Goal: Task Accomplishment & Management: Manage account settings

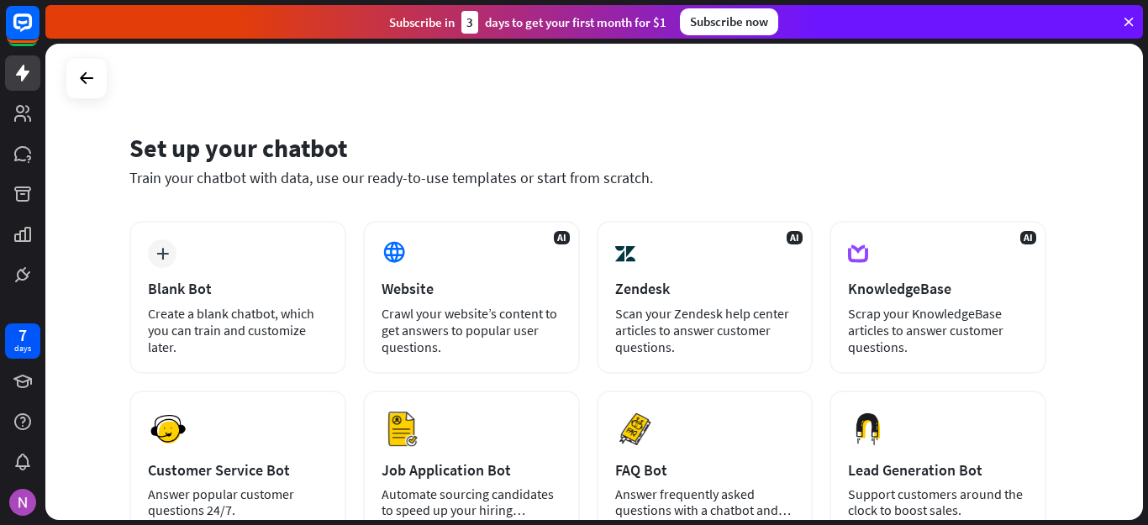
click at [1055, 110] on div "Set up your chatbot Train your chatbot with data, use our ready-to-use template…" at bounding box center [593, 282] width 1097 height 476
click at [29, 497] on img at bounding box center [22, 502] width 27 height 27
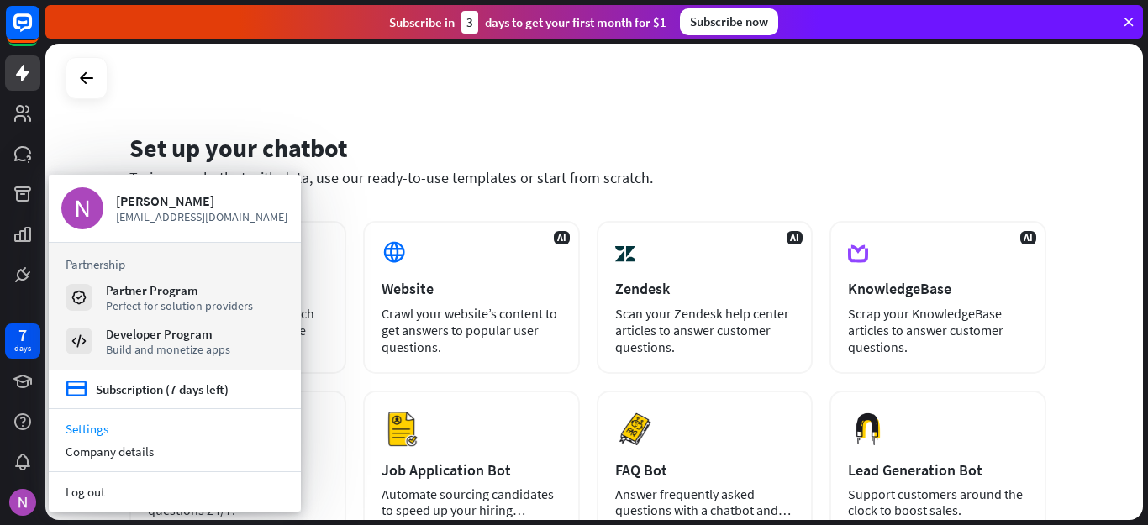
click at [94, 430] on link "Settings" at bounding box center [175, 429] width 252 height 23
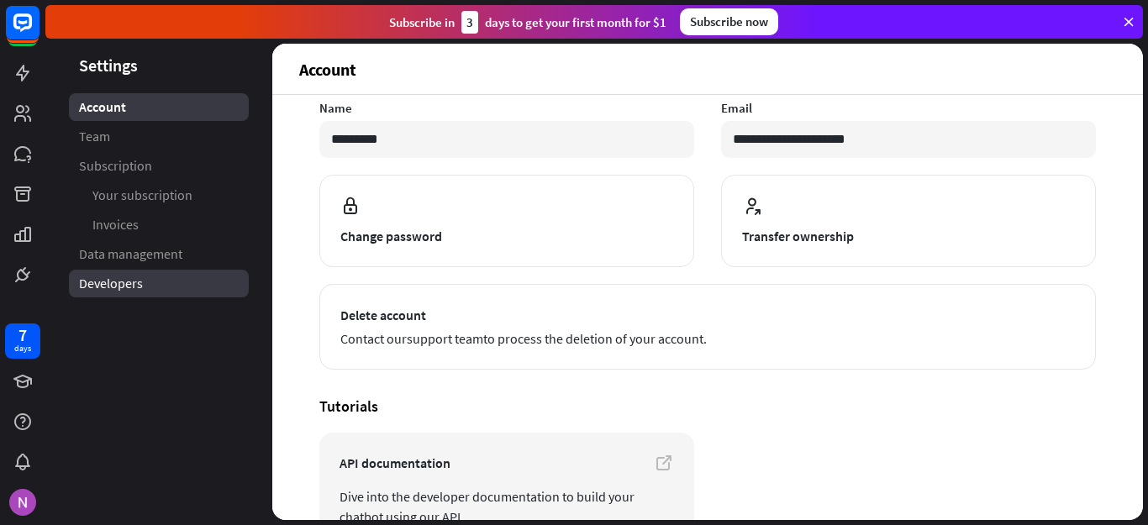
scroll to position [108, 0]
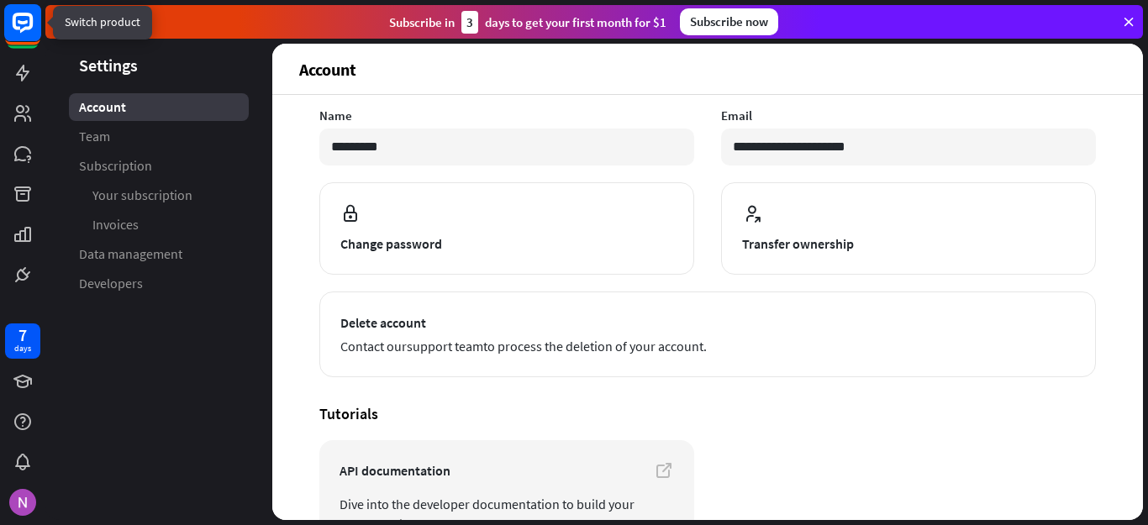
click at [25, 21] on icon at bounding box center [23, 22] width 10 height 4
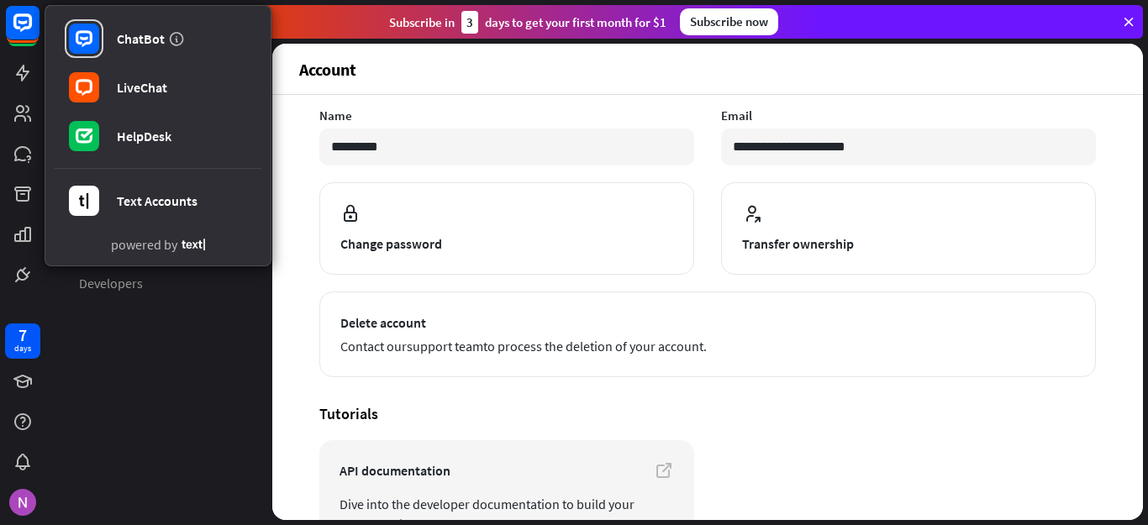
drag, startPoint x: 71, startPoint y: 441, endPoint x: 87, endPoint y: 331, distance: 111.2
click at [71, 439] on aside "Settings Account Team Subscription Your subscription Invoices Data management D…" at bounding box center [158, 282] width 227 height 476
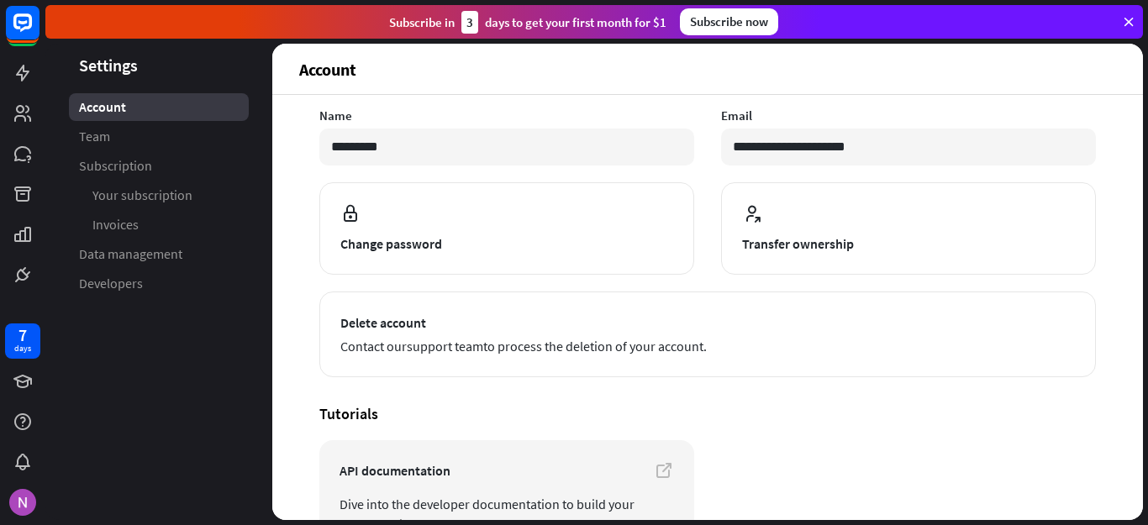
click at [134, 71] on header "Settings" at bounding box center [158, 65] width 227 height 23
click at [123, 60] on header "Settings" at bounding box center [158, 65] width 227 height 23
click at [1070, 130] on input "**********" at bounding box center [908, 147] width 375 height 37
click at [18, 74] on icon at bounding box center [22, 73] width 13 height 17
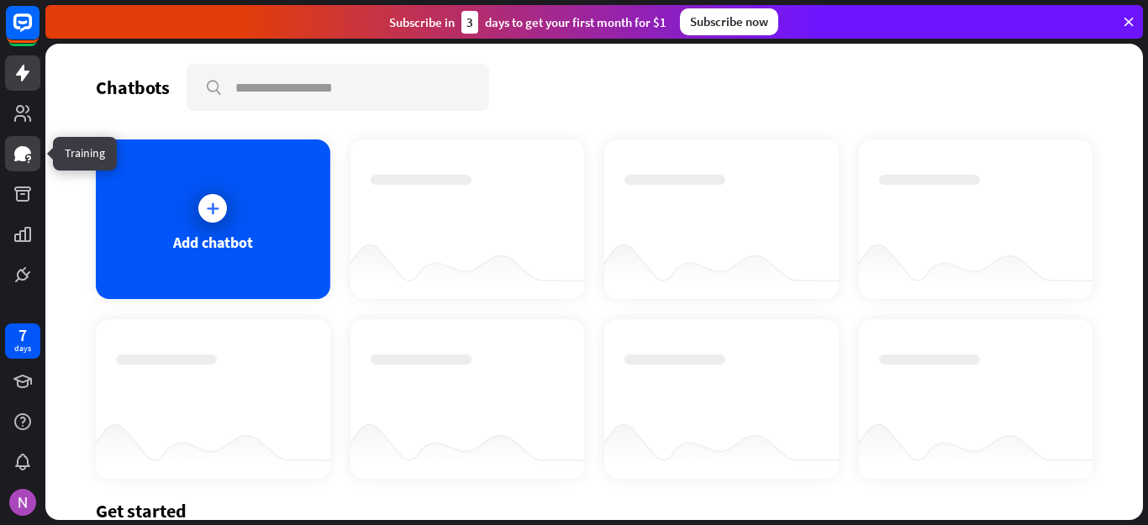
click at [28, 151] on icon at bounding box center [22, 153] width 17 height 15
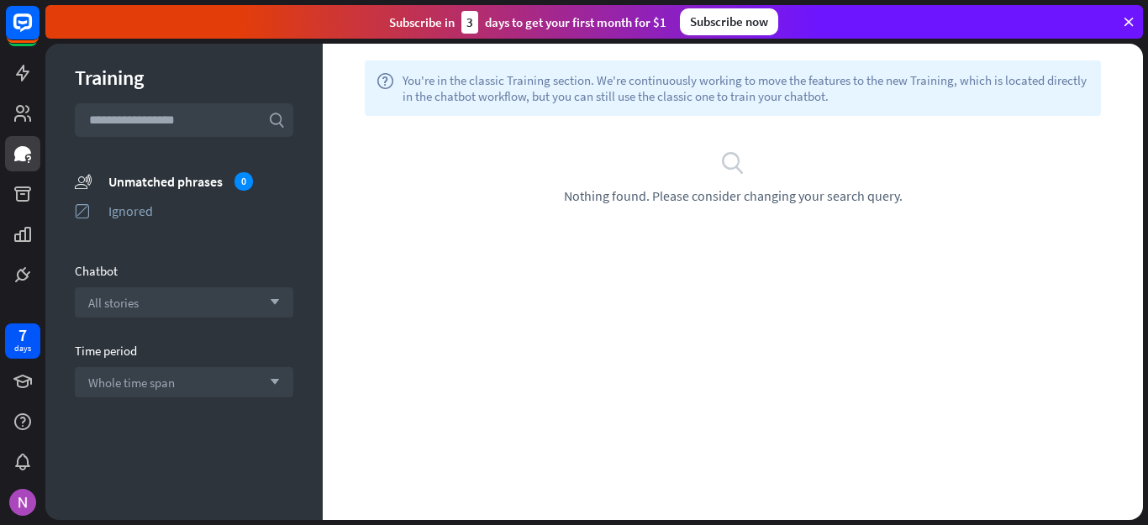
click at [726, 29] on div "Subscribe now" at bounding box center [729, 21] width 98 height 27
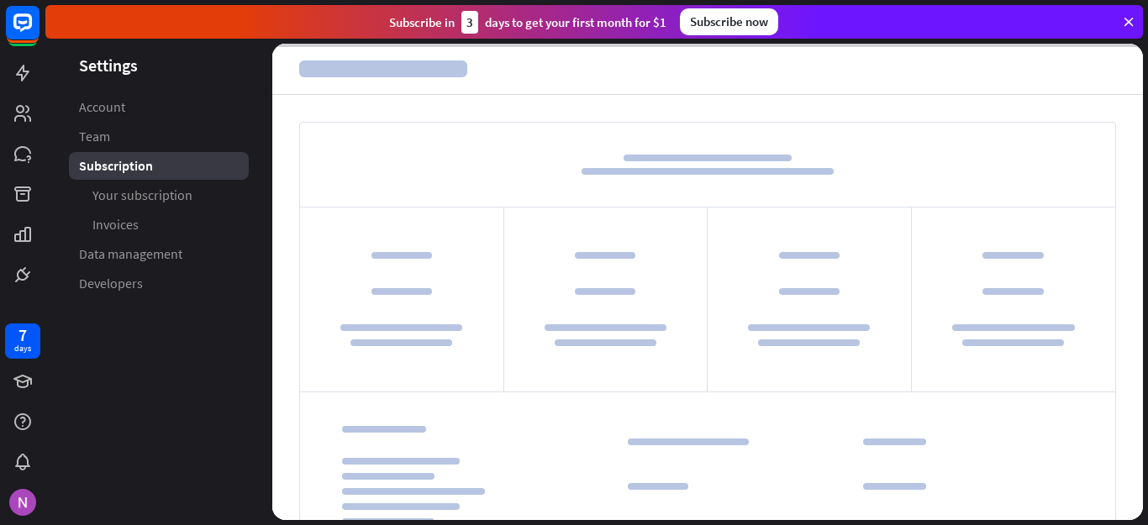
click at [1139, 24] on div "Subscribe [DATE] to get your first month for $1 Subscribe now" at bounding box center [593, 22] width 1097 height 34
click at [1128, 18] on icon at bounding box center [1128, 21] width 15 height 15
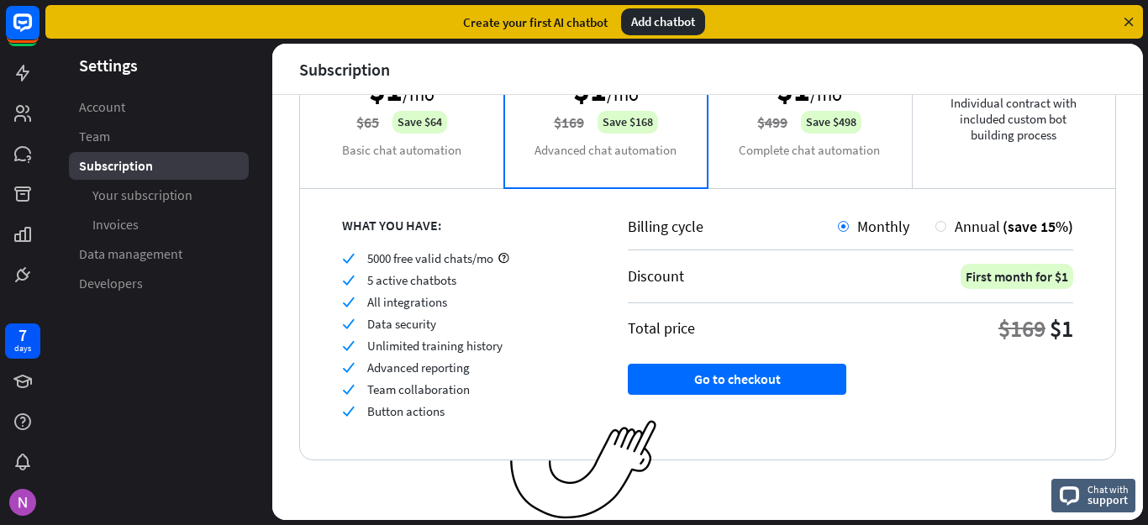
scroll to position [18, 0]
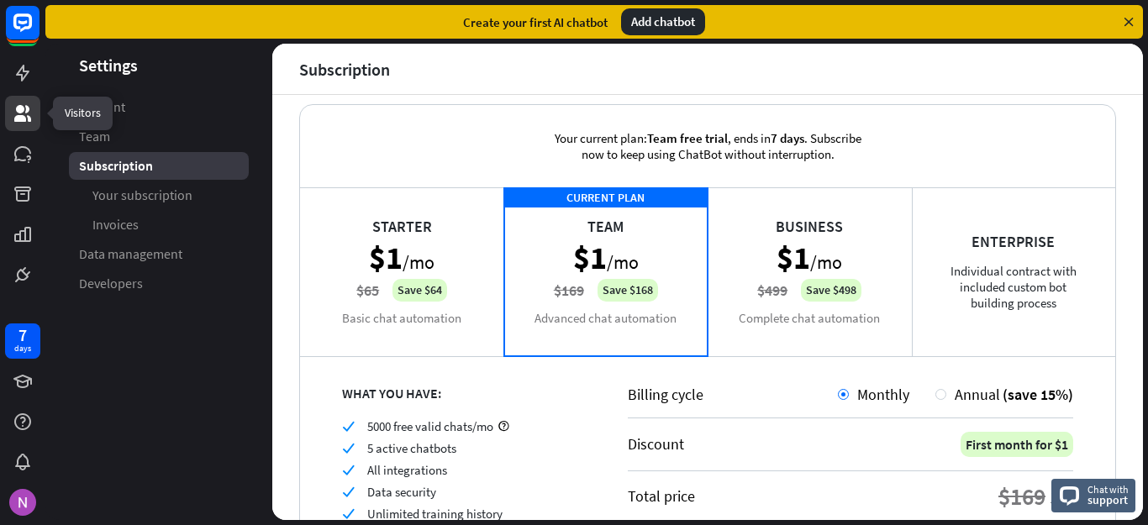
click at [15, 124] on link at bounding box center [22, 113] width 35 height 35
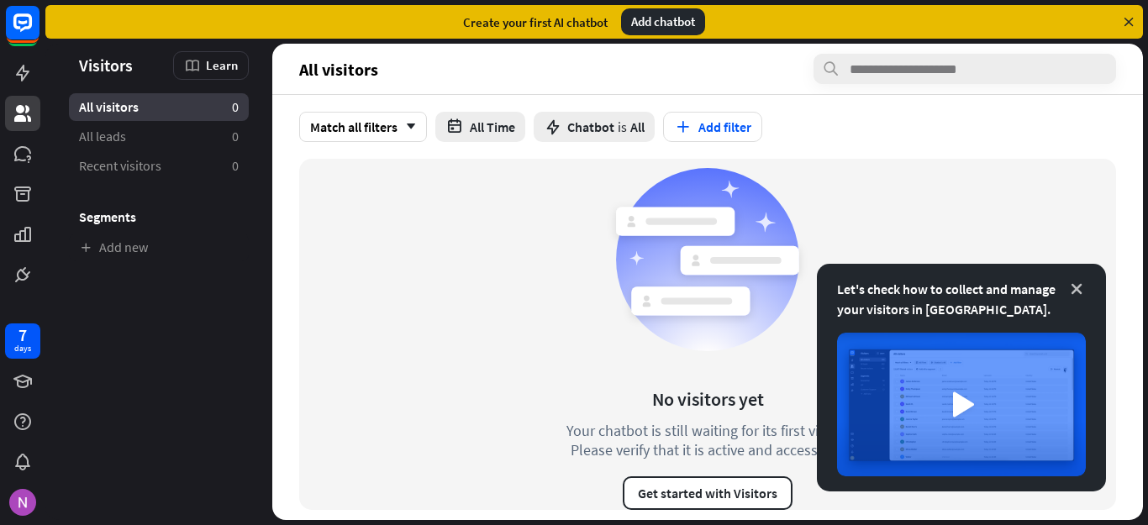
click at [1076, 288] on icon at bounding box center [1076, 289] width 17 height 17
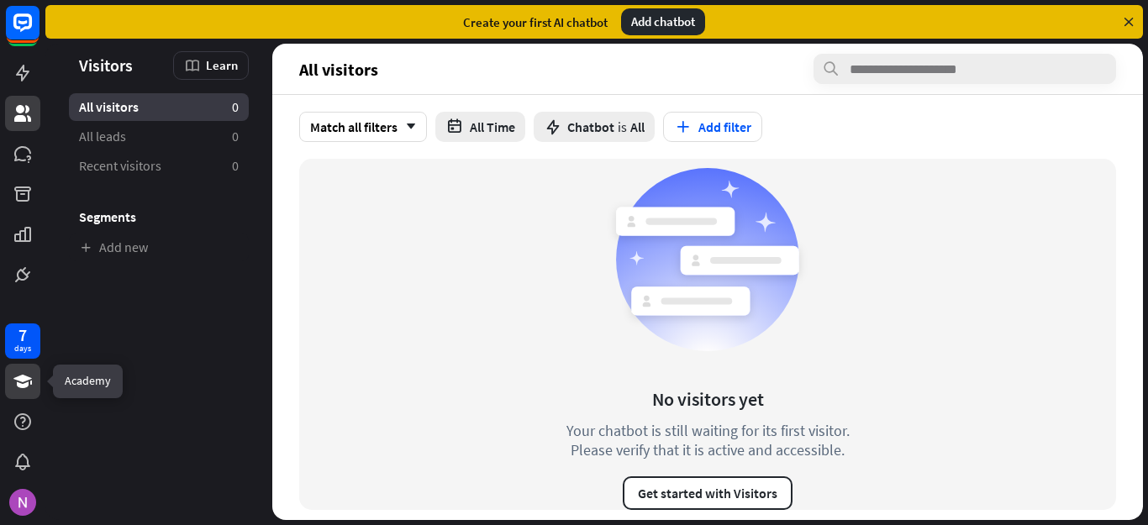
click at [30, 386] on icon at bounding box center [23, 381] width 20 height 20
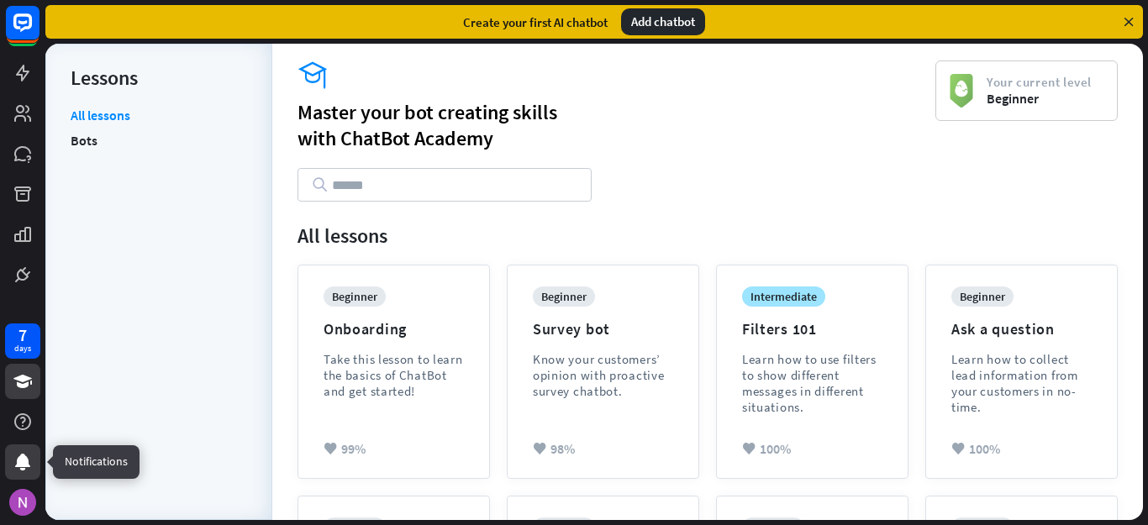
click at [24, 462] on icon at bounding box center [22, 462] width 15 height 17
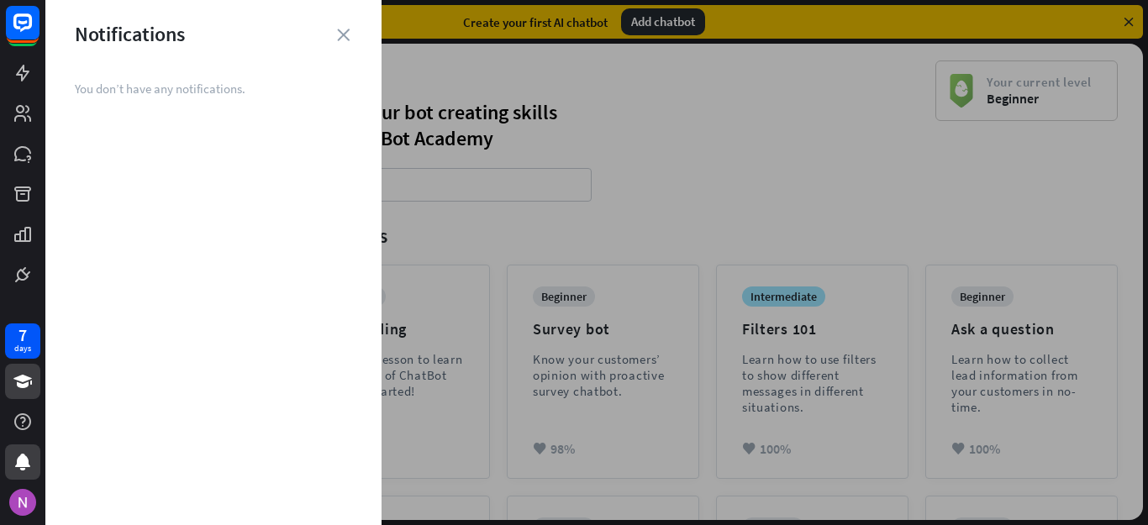
click at [333, 43] on div "Notifications" at bounding box center [213, 34] width 336 height 26
click at [337, 37] on icon "close" at bounding box center [343, 35] width 13 height 13
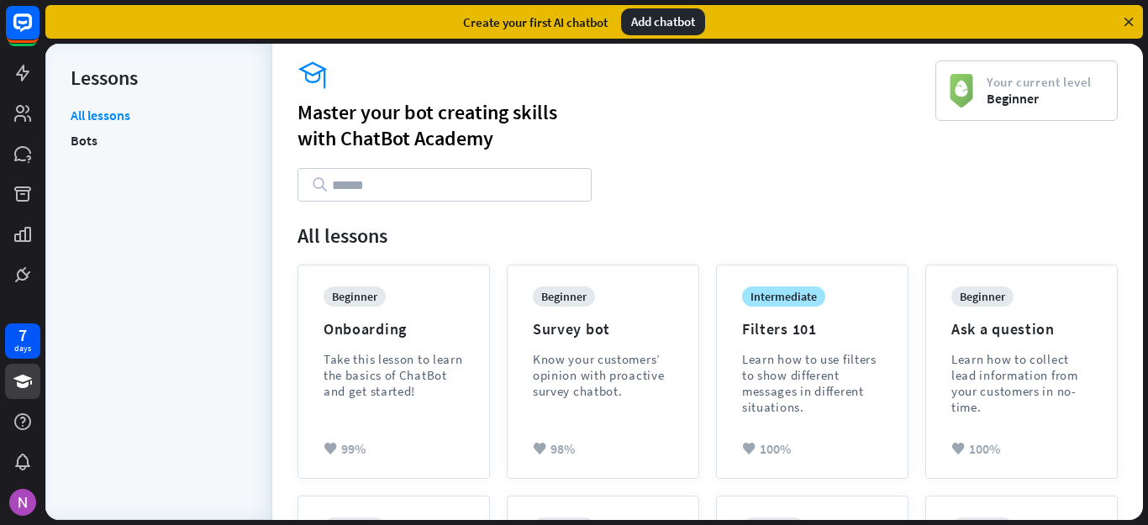
click at [345, 37] on div "Create your first AI chatbot Add chatbot" at bounding box center [593, 22] width 1097 height 34
click at [17, 489] on div at bounding box center [22, 502] width 35 height 35
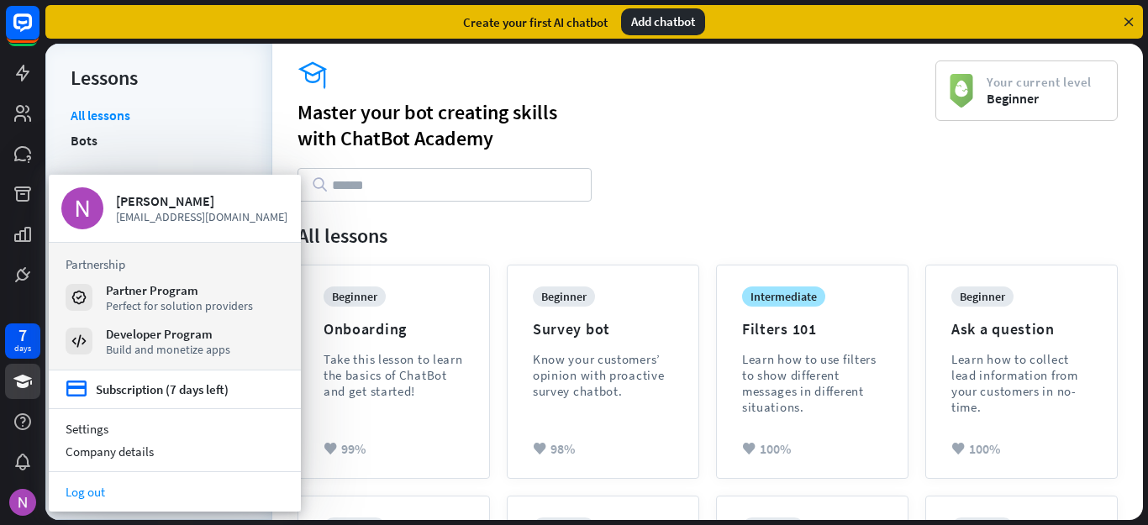
click at [93, 497] on link "Log out" at bounding box center [175, 492] width 252 height 23
